Goal: Task Accomplishment & Management: Use online tool/utility

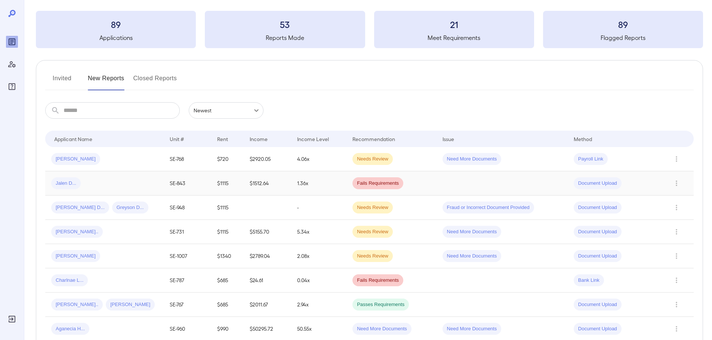
scroll to position [75, 0]
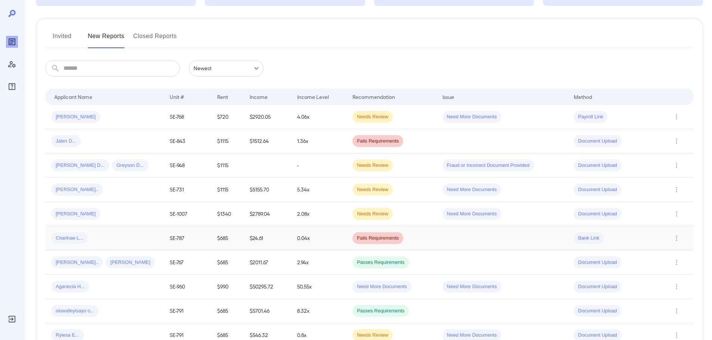
click at [109, 239] on div "Charlnae L..." at bounding box center [104, 238] width 106 height 12
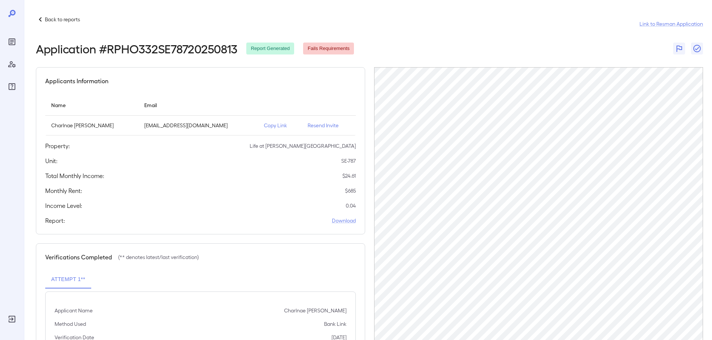
scroll to position [35, 0]
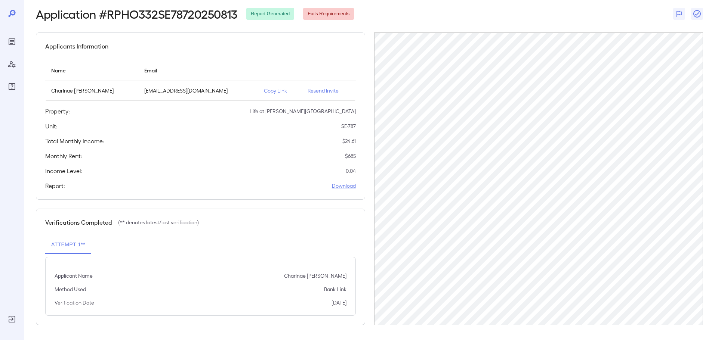
click at [264, 86] on td "Copy Link" at bounding box center [280, 91] width 44 height 20
click at [264, 91] on p "Copy Link" at bounding box center [280, 90] width 32 height 7
